Goal: Navigation & Orientation: Find specific page/section

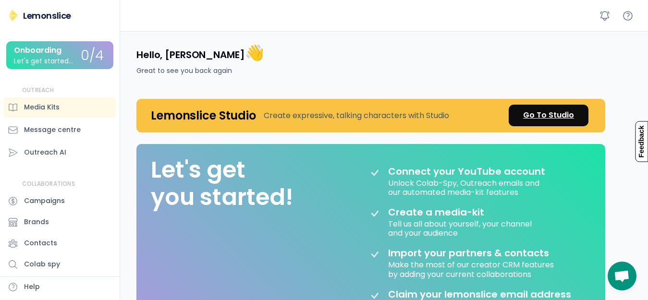
click at [564, 113] on div "Go To Studio" at bounding box center [548, 116] width 51 height 12
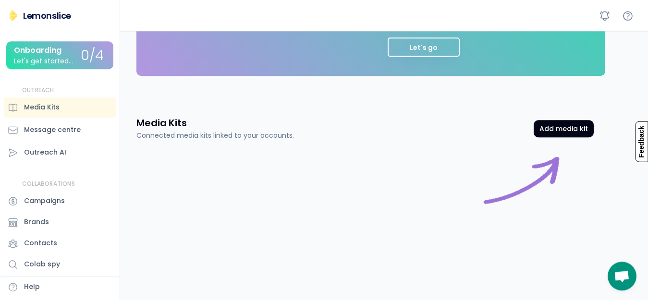
scroll to position [308, 0]
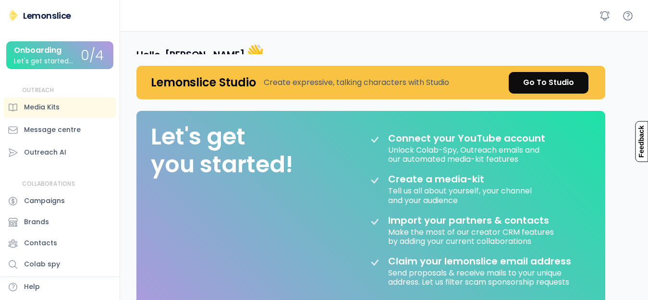
scroll to position [308, 0]
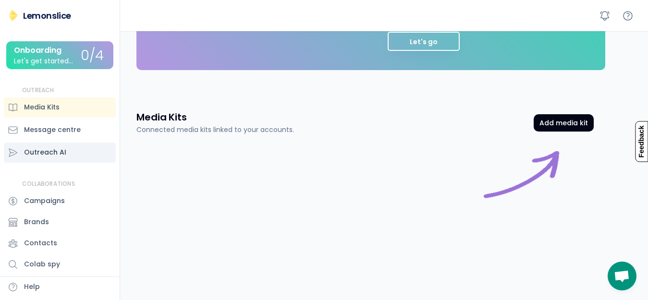
click at [61, 150] on div "Outreach AI" at bounding box center [45, 153] width 42 height 10
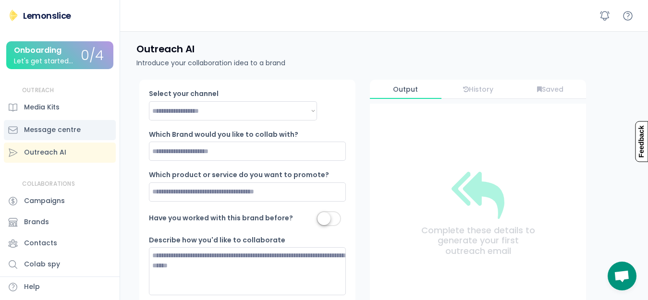
click at [65, 129] on div "Message centre" at bounding box center [52, 130] width 57 height 10
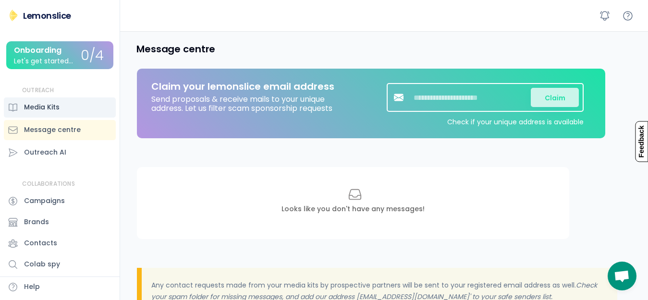
click at [52, 110] on div "Media Kits" at bounding box center [42, 107] width 36 height 10
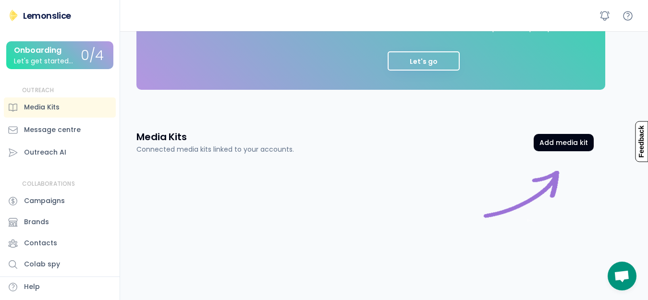
scroll to position [289, 0]
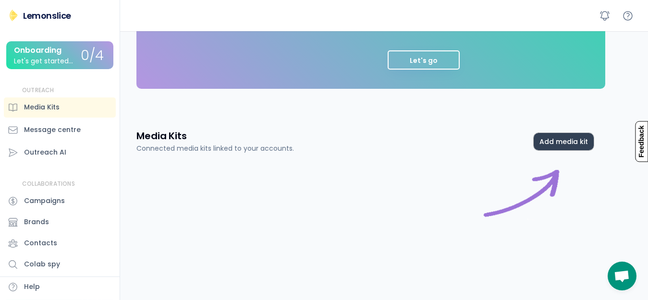
click at [563, 144] on button "Add media kit" at bounding box center [564, 141] width 60 height 17
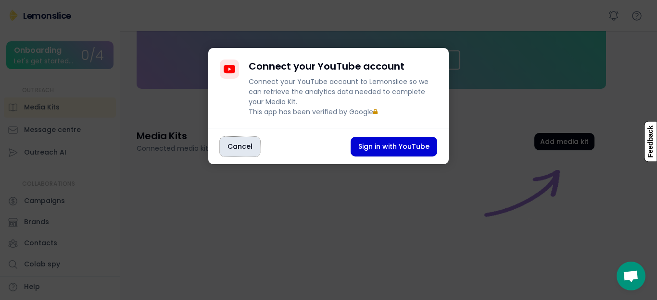
click at [238, 157] on button "Cancel" at bounding box center [240, 147] width 40 height 20
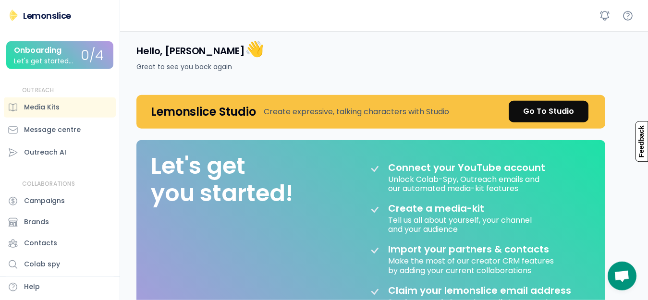
scroll to position [0, 0]
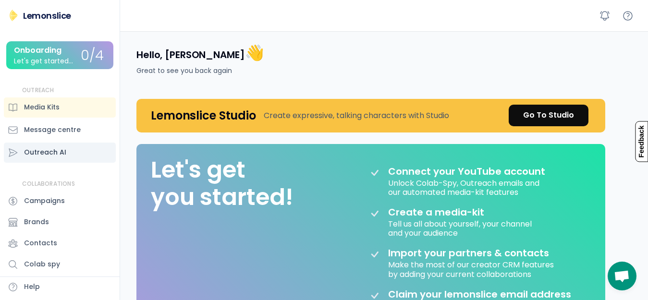
click at [13, 152] on icon at bounding box center [13, 153] width 11 height 11
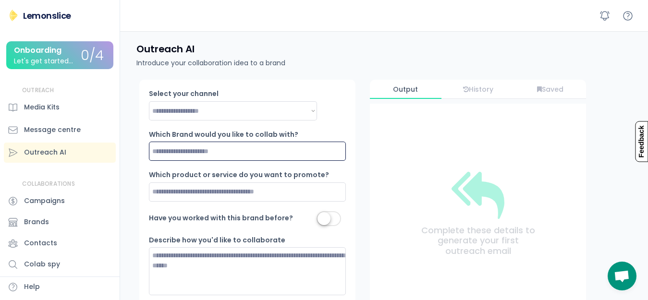
click at [199, 153] on input "input" at bounding box center [247, 151] width 197 height 19
click at [204, 96] on div "Select your channel" at bounding box center [197, 94] width 96 height 10
click at [233, 152] on input "input" at bounding box center [247, 151] width 197 height 19
click at [482, 90] on div "History" at bounding box center [479, 90] width 72 height 8
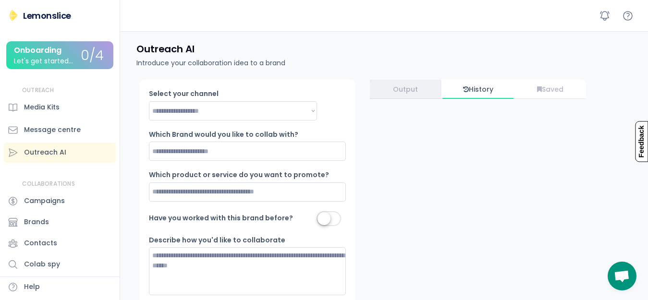
click at [412, 89] on div "Output" at bounding box center [406, 90] width 72 height 8
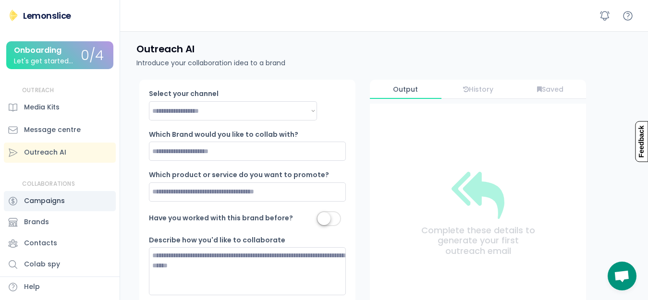
click at [69, 203] on div "Campaigns" at bounding box center [60, 201] width 112 height 20
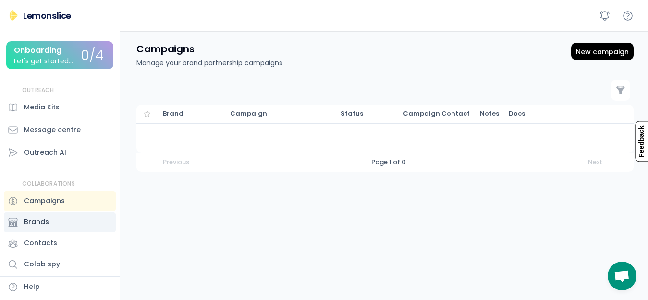
click at [47, 218] on div "Brands" at bounding box center [36, 222] width 25 height 10
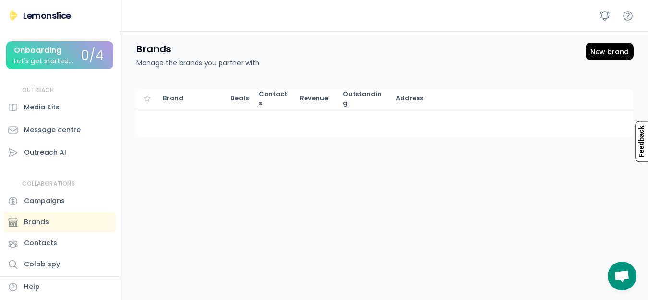
click at [58, 55] on div "Onboarding" at bounding box center [38, 50] width 48 height 9
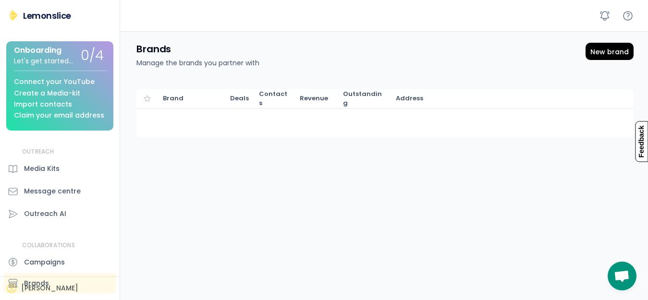
click at [58, 55] on div "Onboarding" at bounding box center [38, 50] width 48 height 9
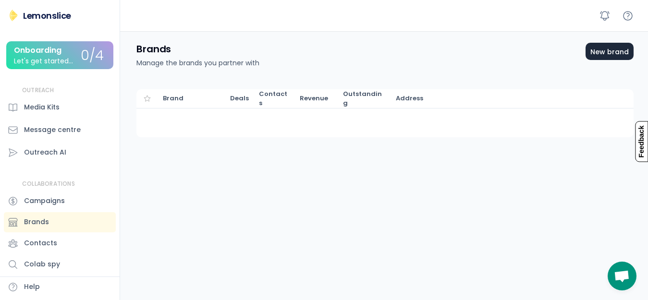
click at [618, 51] on div "New brand" at bounding box center [610, 52] width 38 height 8
select select "**********"
select select "*****"
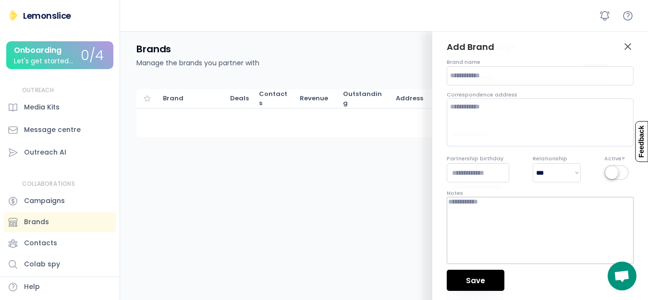
select select
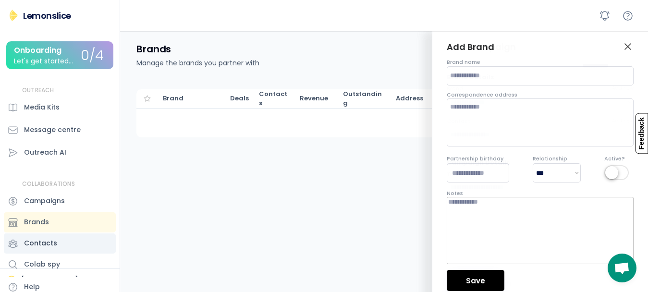
click at [51, 243] on div "Contacts" at bounding box center [40, 243] width 33 height 10
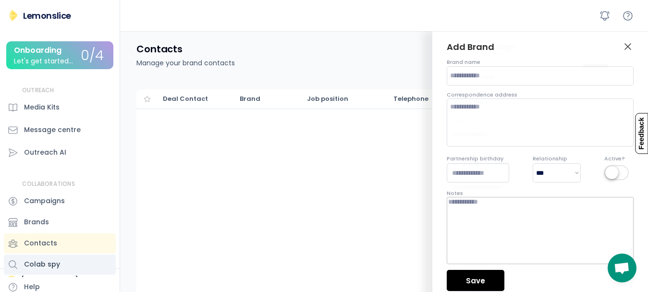
click at [50, 258] on div "Colab spy" at bounding box center [60, 265] width 112 height 20
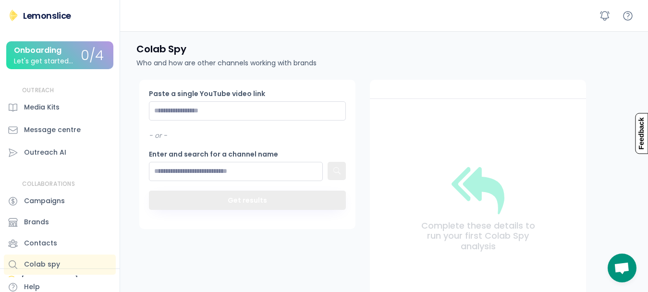
click at [14, 16] on img at bounding box center [14, 16] width 12 height 12
